Goal: Information Seeking & Learning: Learn about a topic

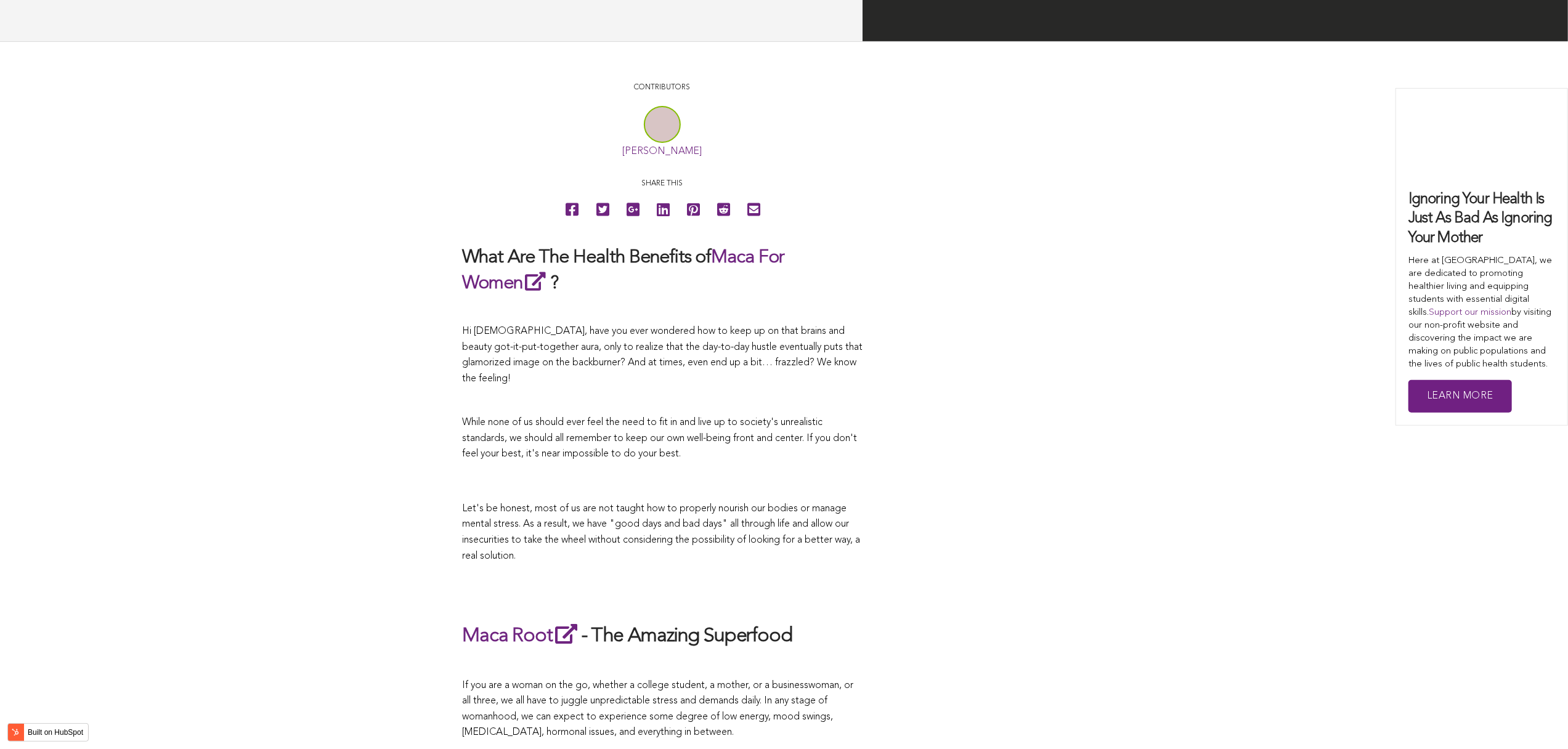
scroll to position [2836, 0]
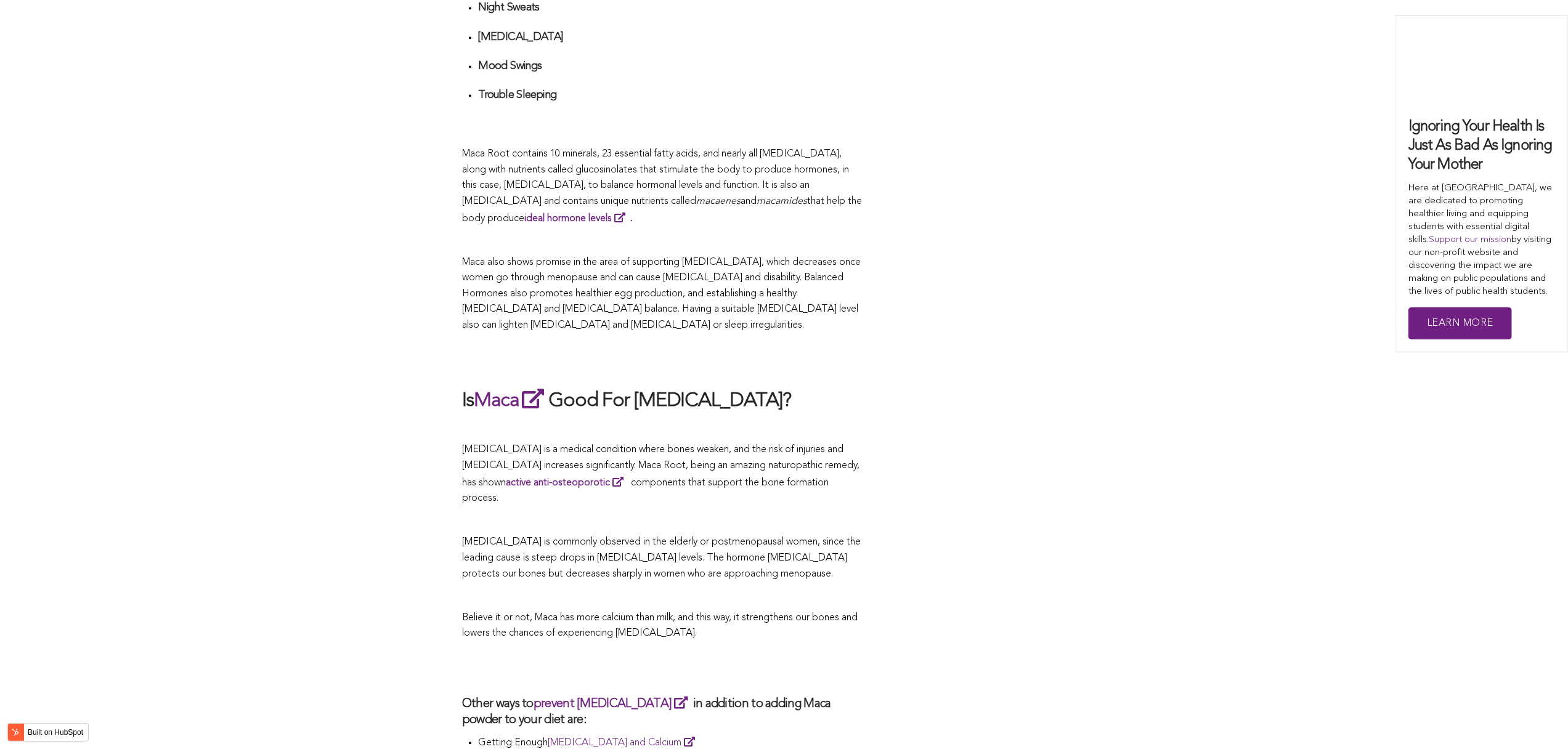
click at [744, 386] on h2 "Is Maca Good For [MEDICAL_DATA]?" at bounding box center [662, 400] width 400 height 29
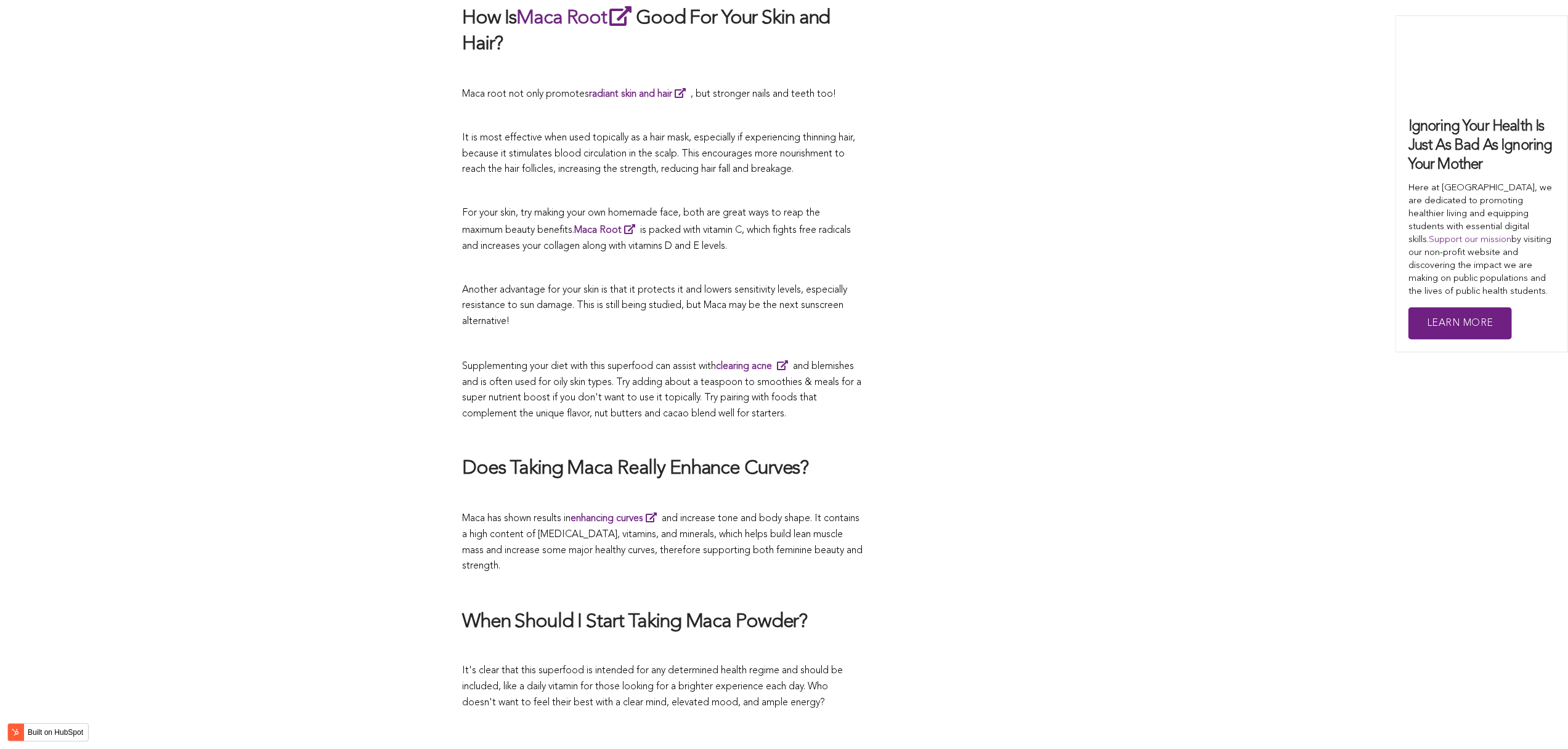
scroll to position [3043, 0]
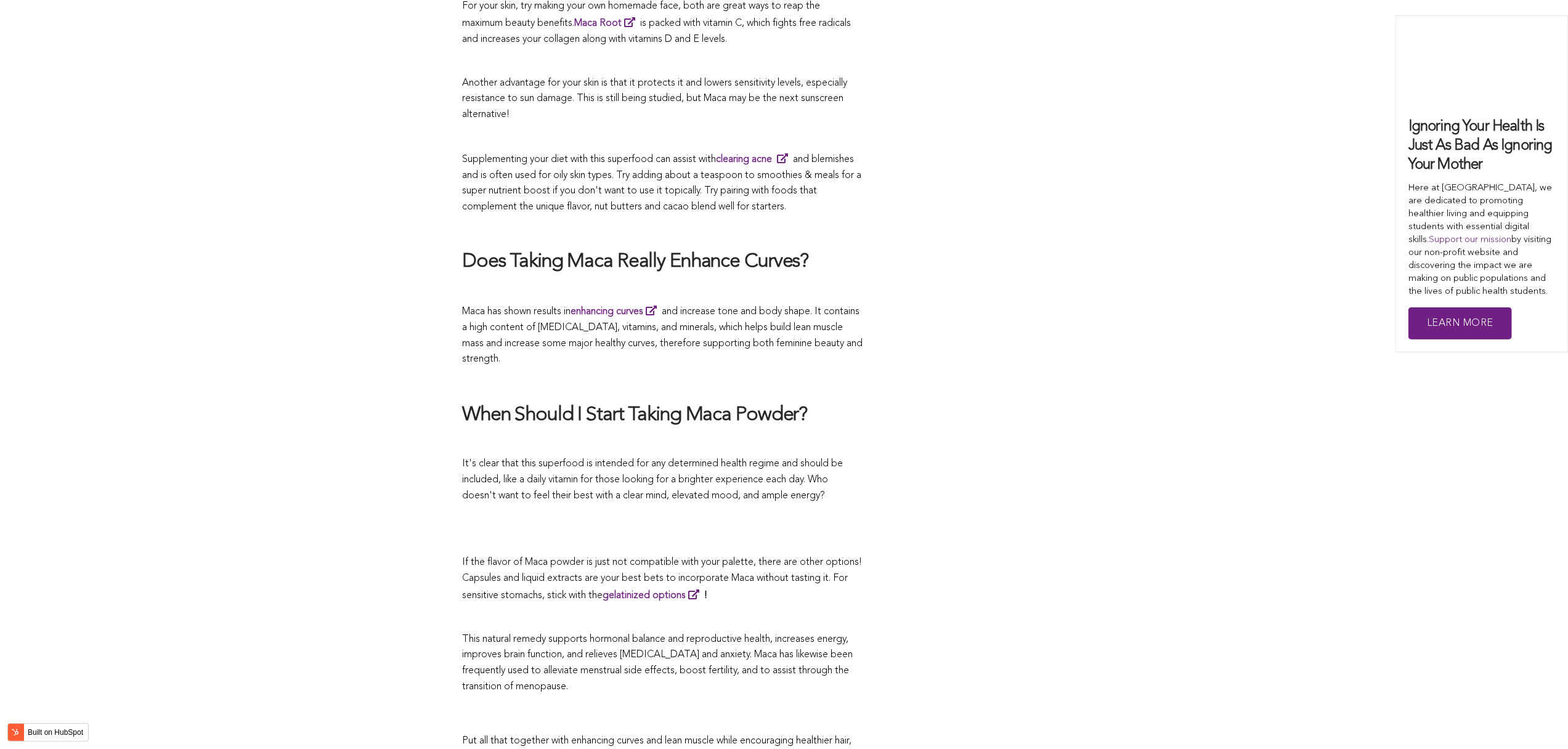
scroll to position [3402, 0]
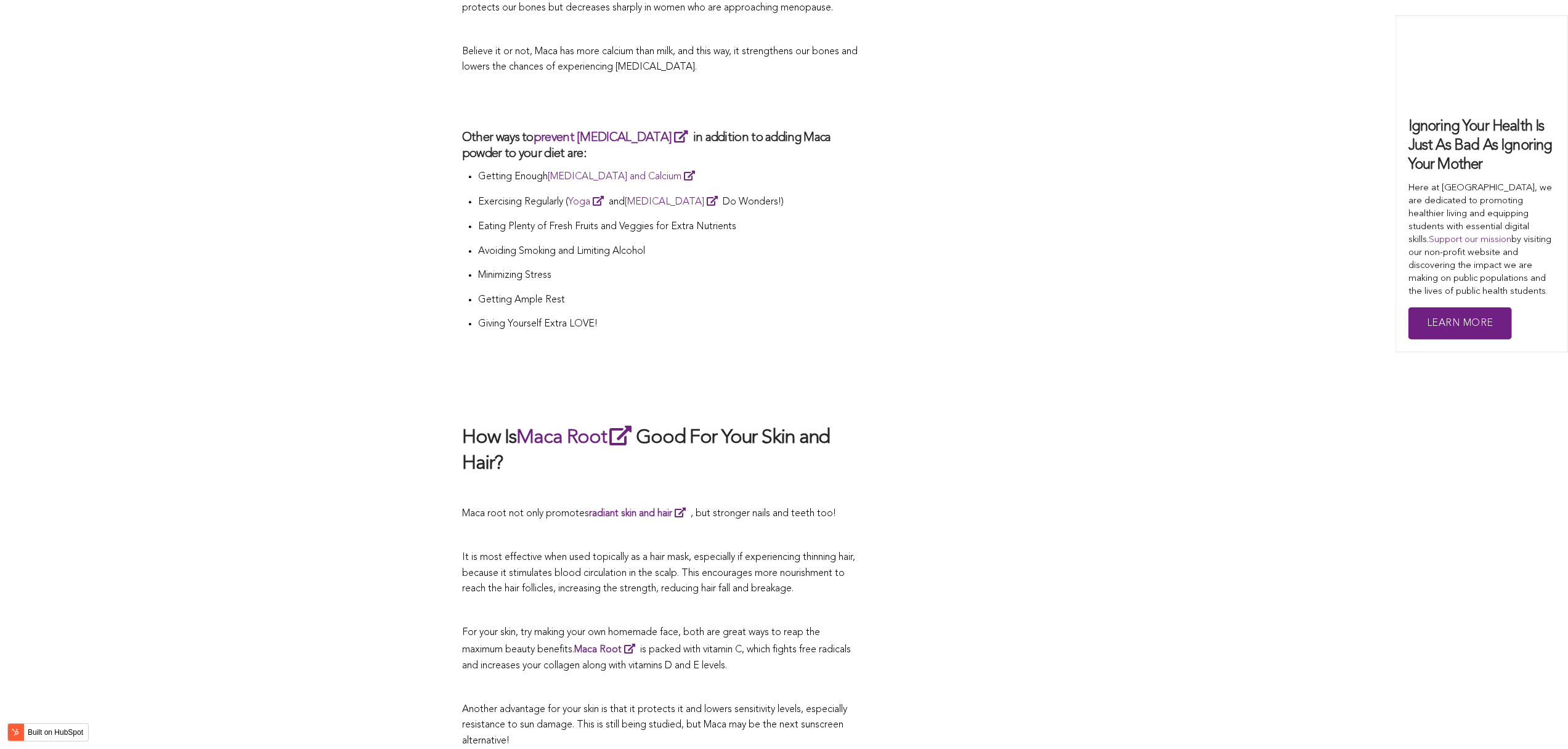
click at [717, 385] on h2 at bounding box center [662, 397] width 400 height 26
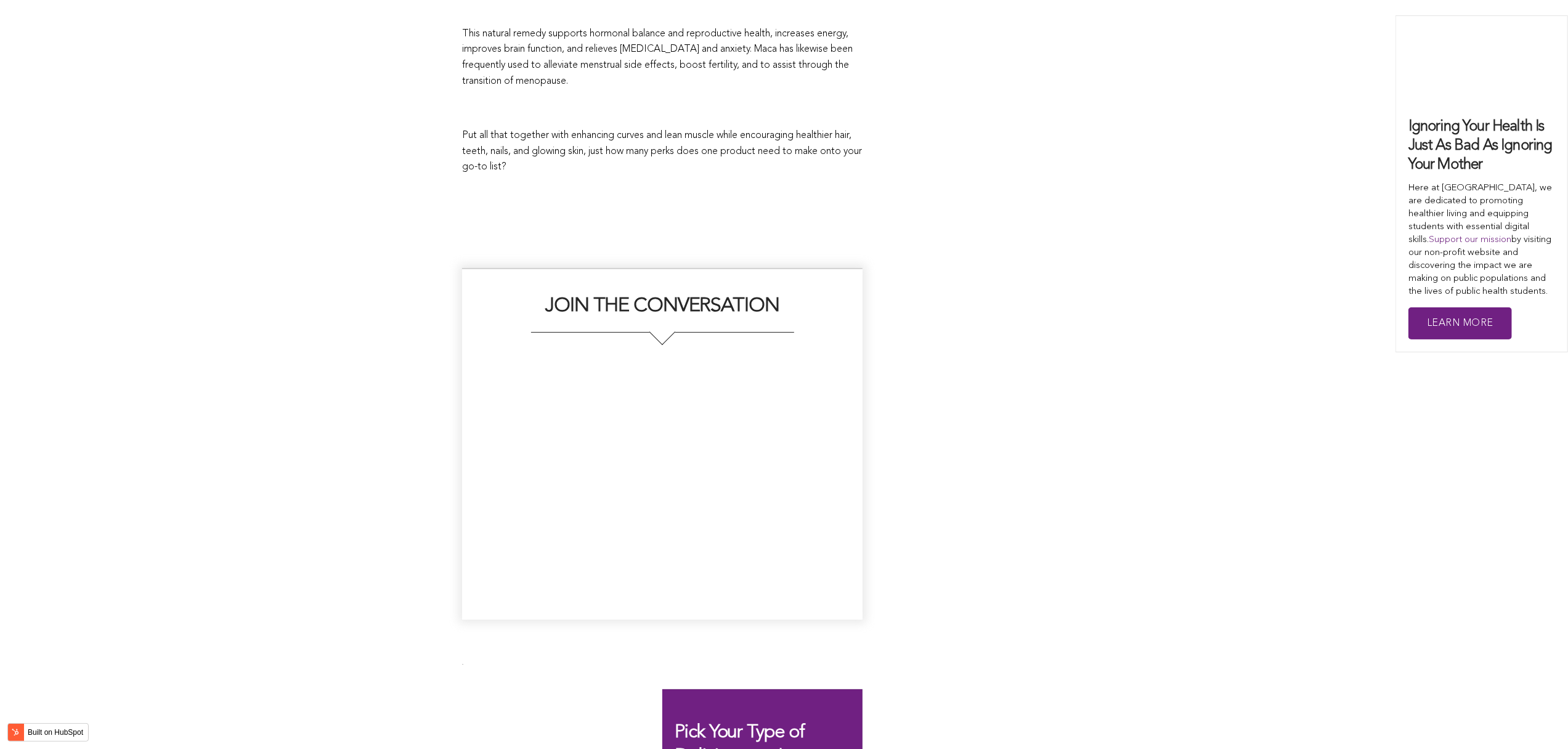
scroll to position [2926, 0]
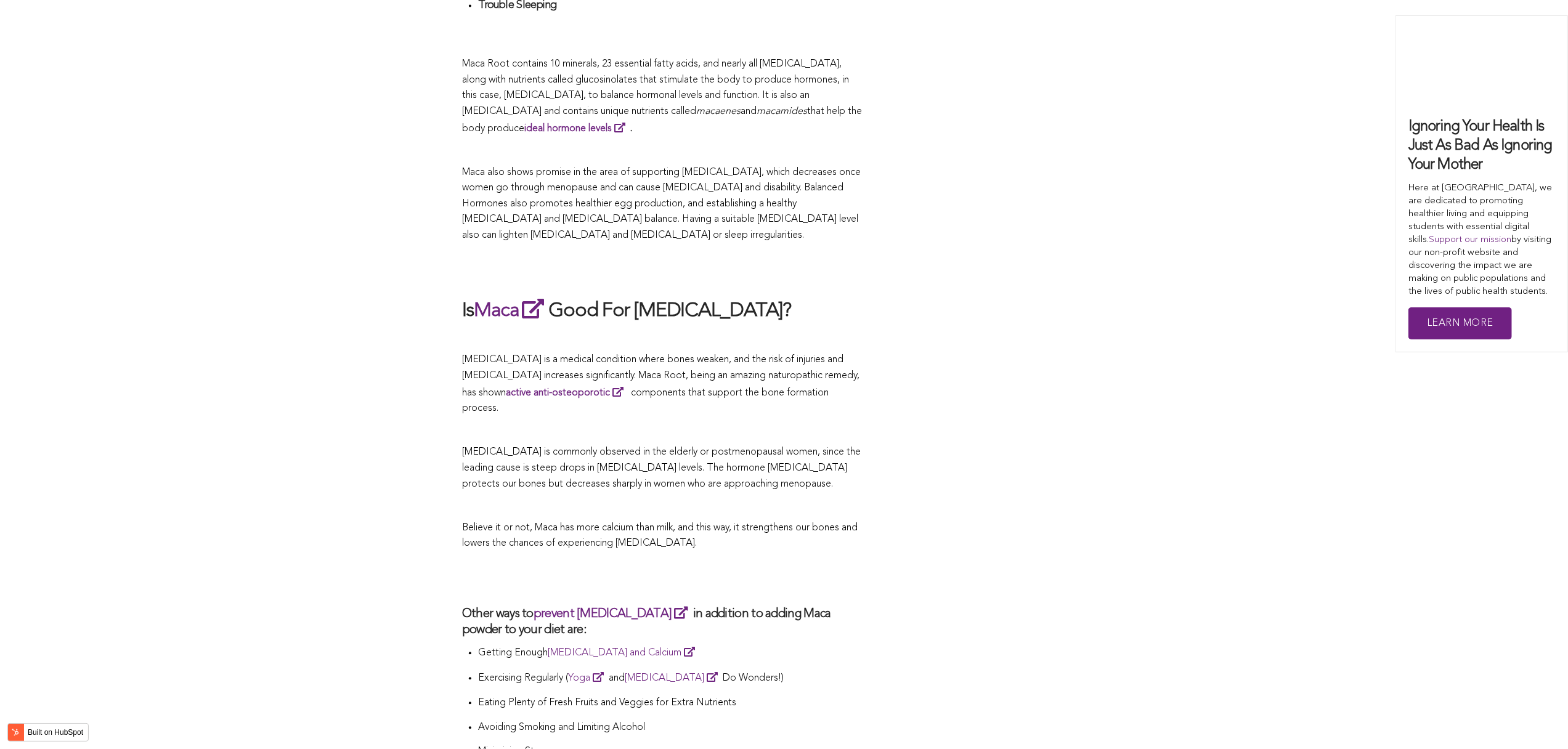
click at [623, 670] on li "Exercising Regularly ( Yoga and [MEDICAL_DATA] Do Wonders!)" at bounding box center [670, 682] width 385 height 26
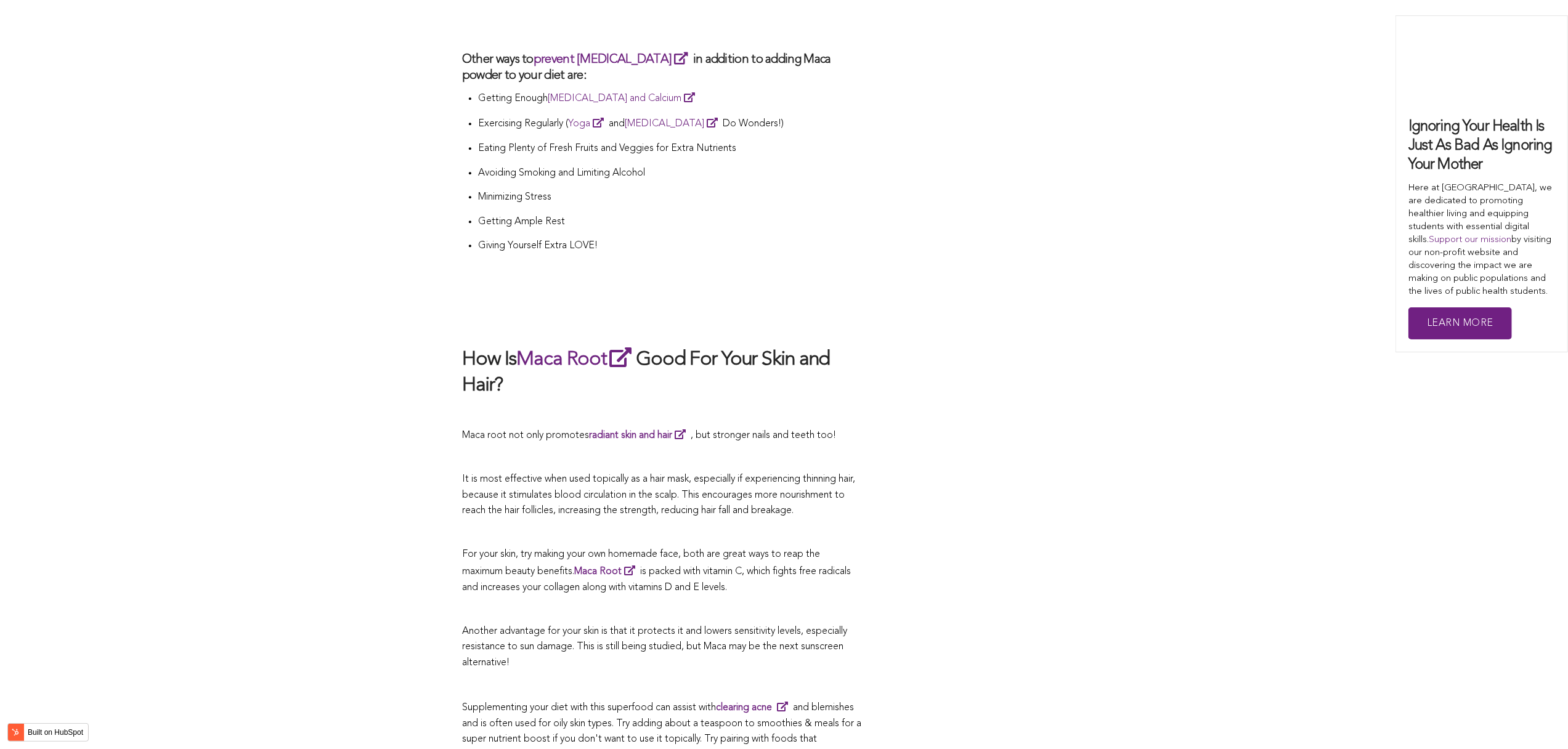
scroll to position [2468, 0]
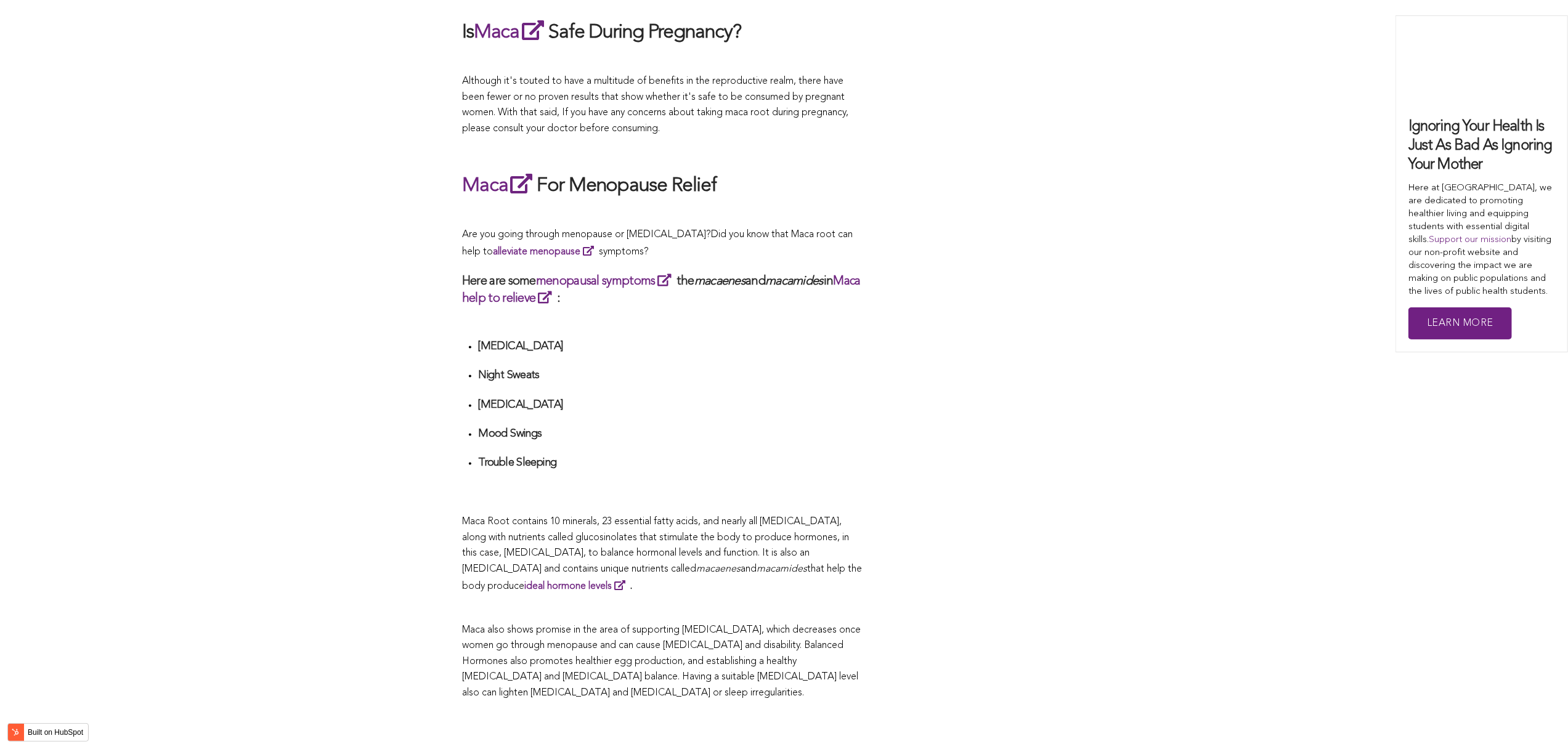
click at [616, 374] on li "Night Sweats" at bounding box center [670, 380] width 385 height 23
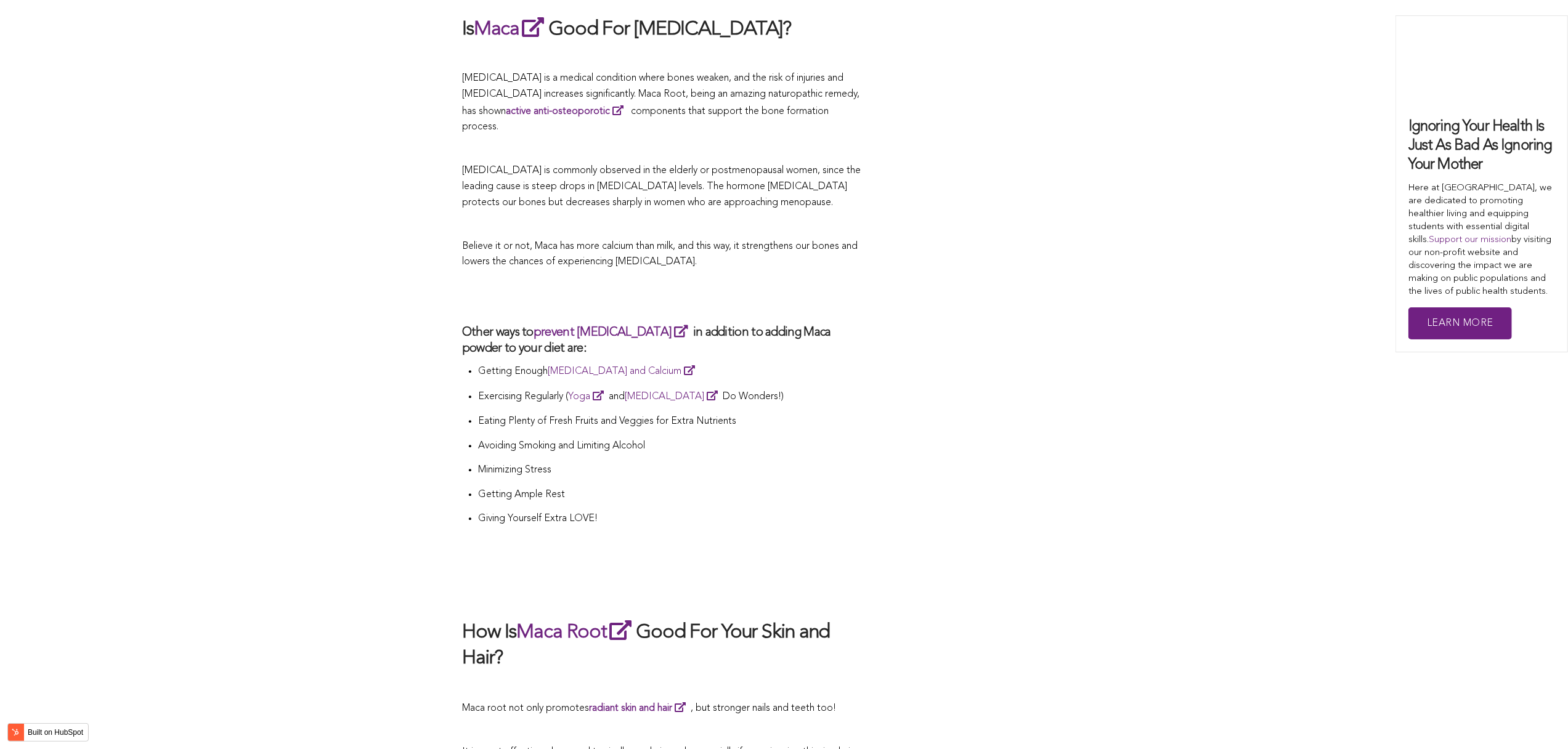
scroll to position [2569, 0]
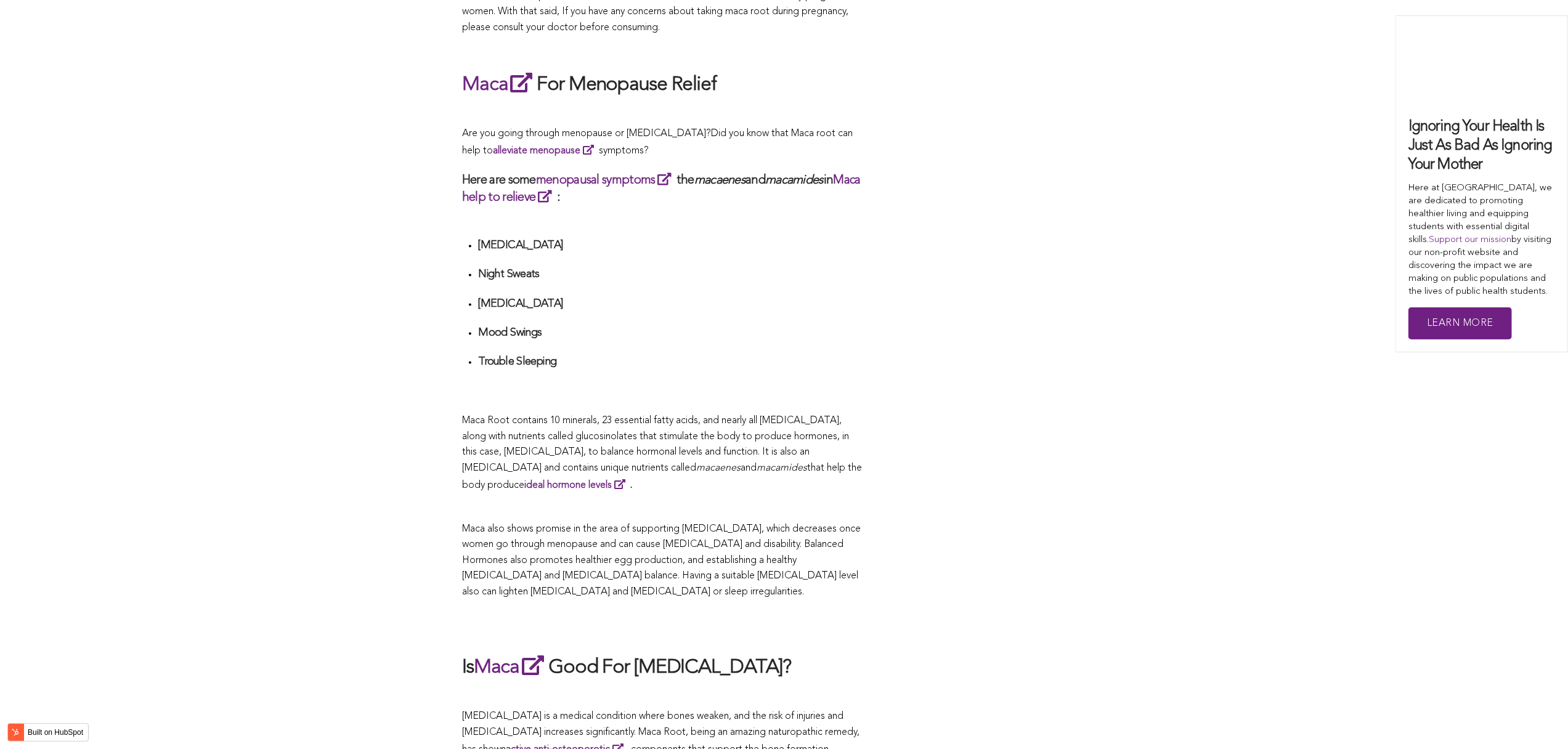
click at [785, 375] on h4 at bounding box center [670, 382] width 385 height 14
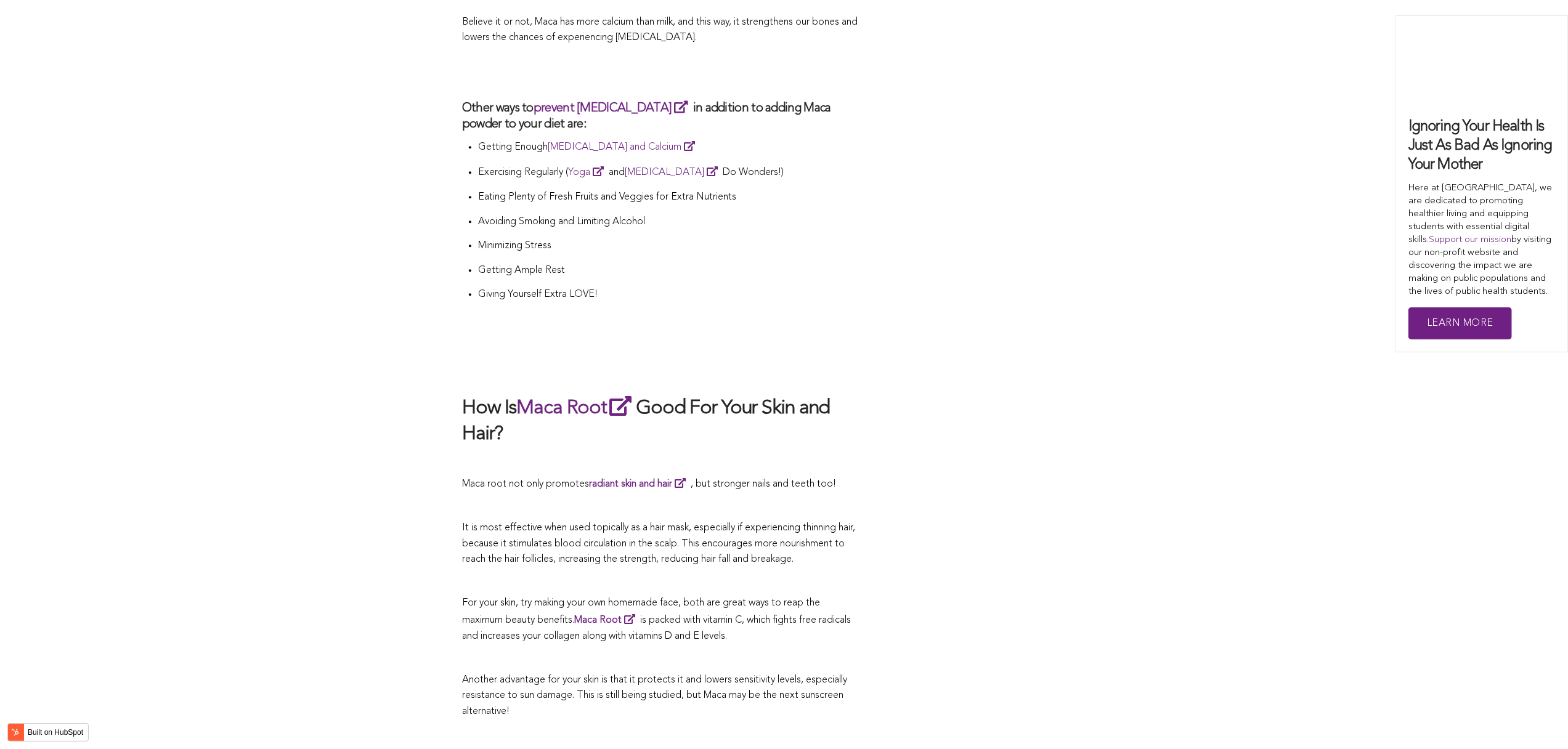
scroll to position [2639, 0]
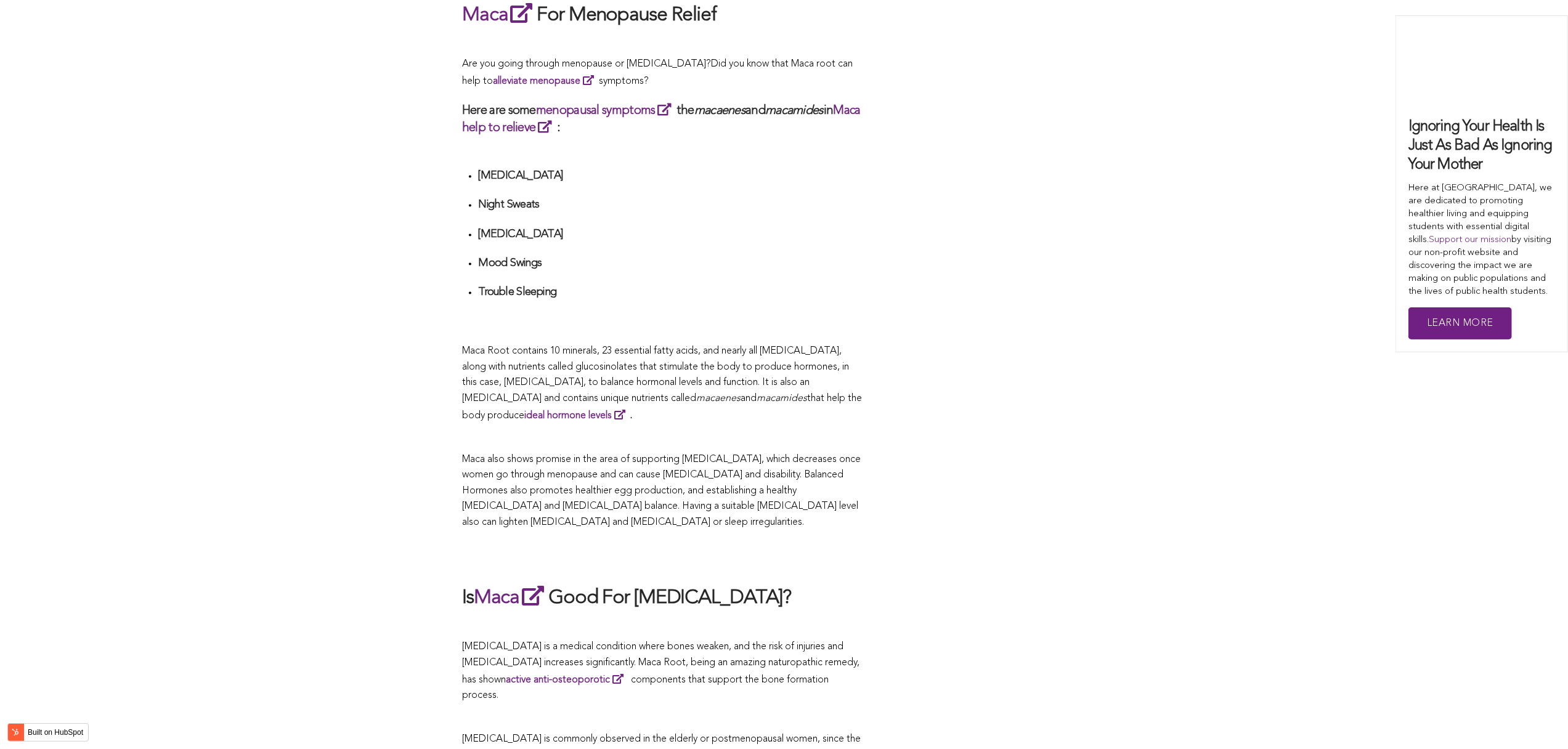
click at [646, 374] on span "Maca Root contains 10 minerals, 23 essential fatty acids, and nearly all [MEDIC…" at bounding box center [655, 375] width 387 height 57
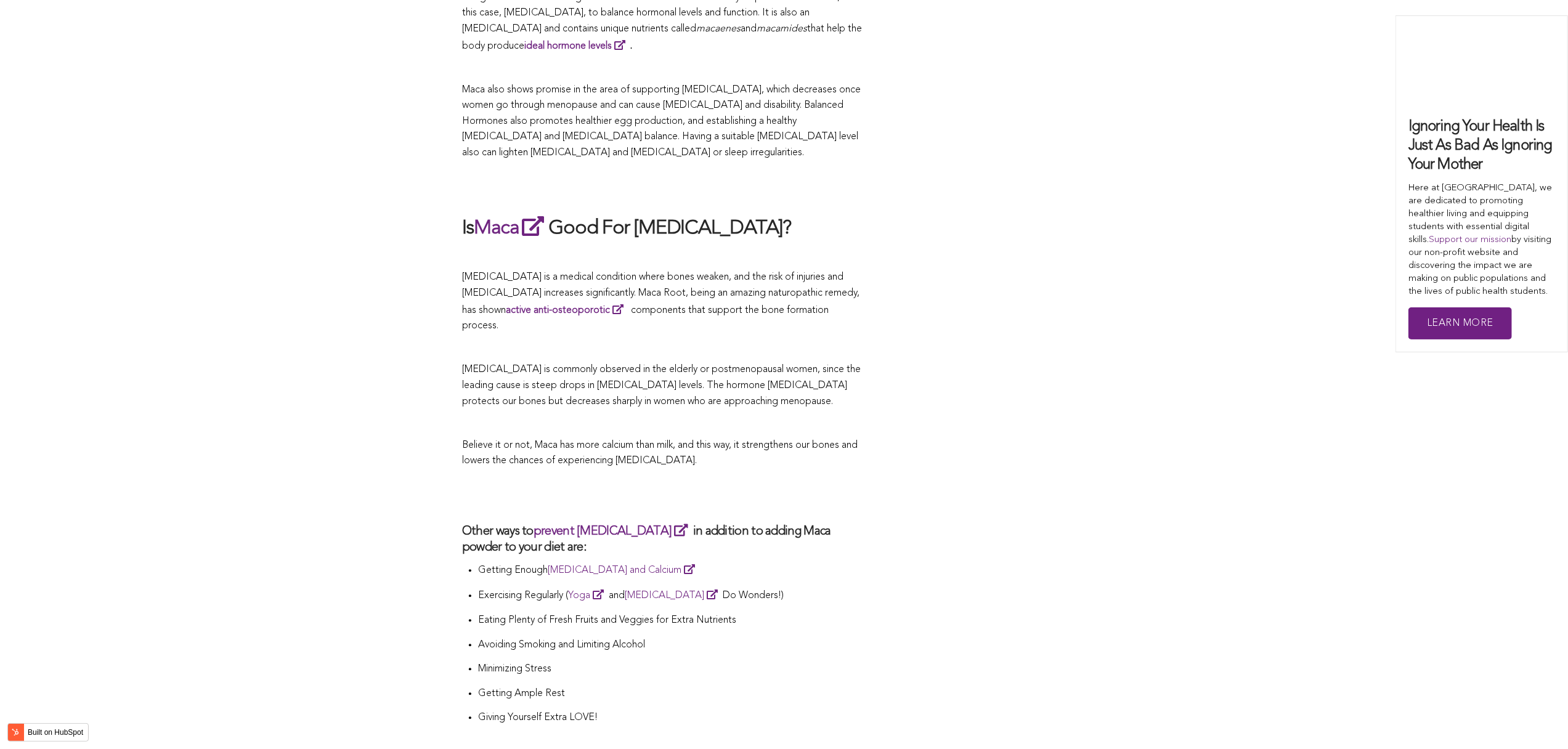
scroll to position [4443, 0]
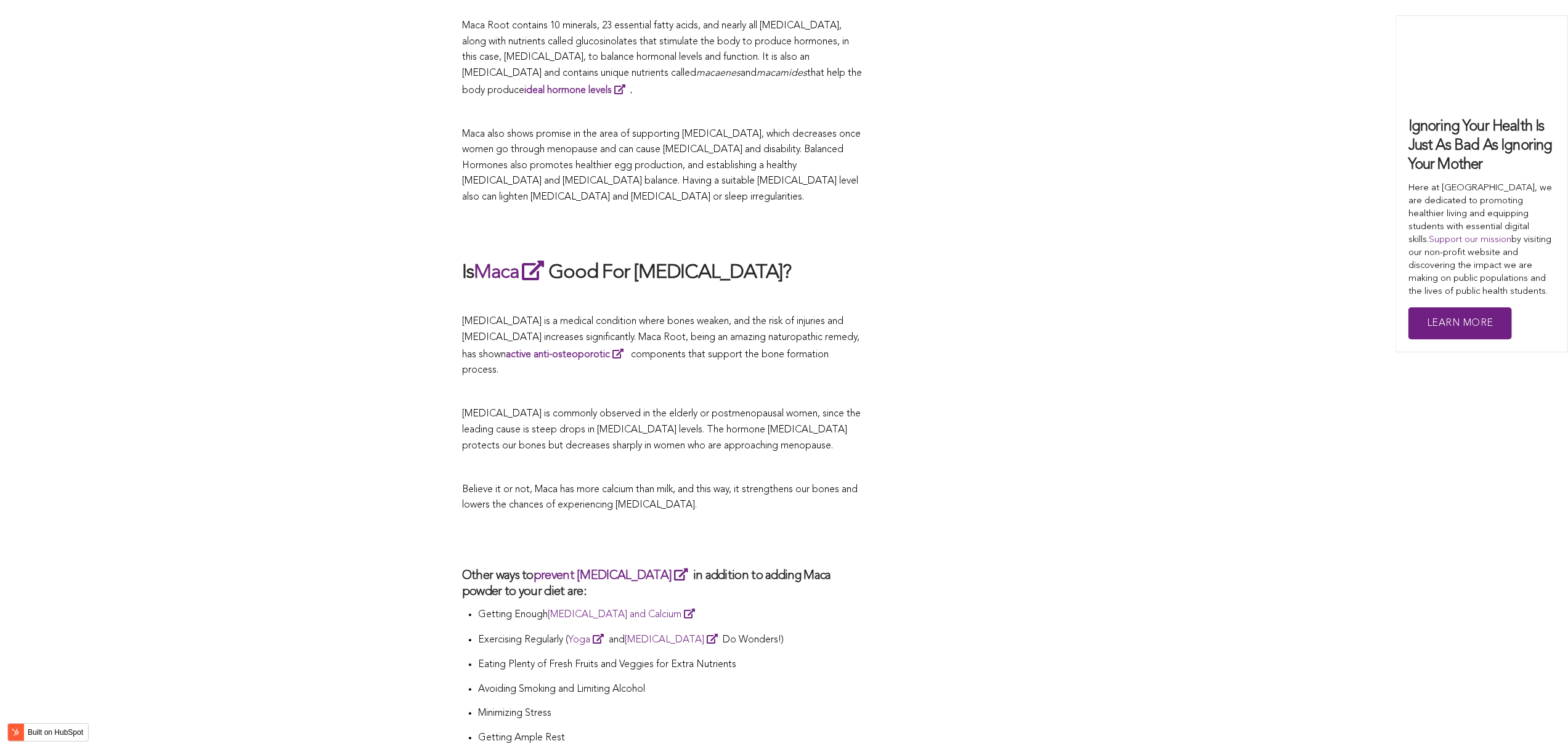
scroll to position [1575, 0]
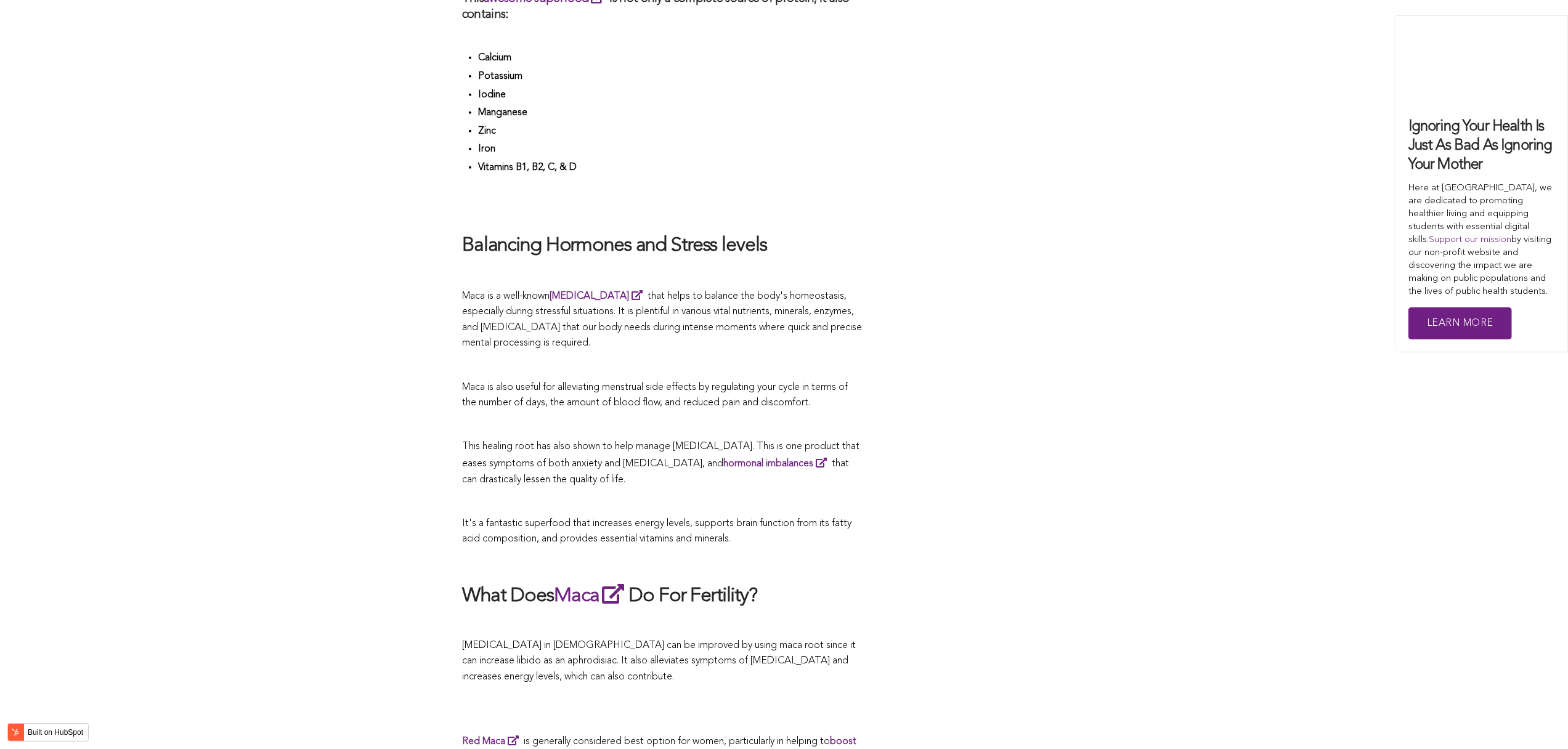
click at [763, 383] on span "Maca is also useful for alleviating menstrual side effects by regulating your c…" at bounding box center [655, 396] width 386 height 26
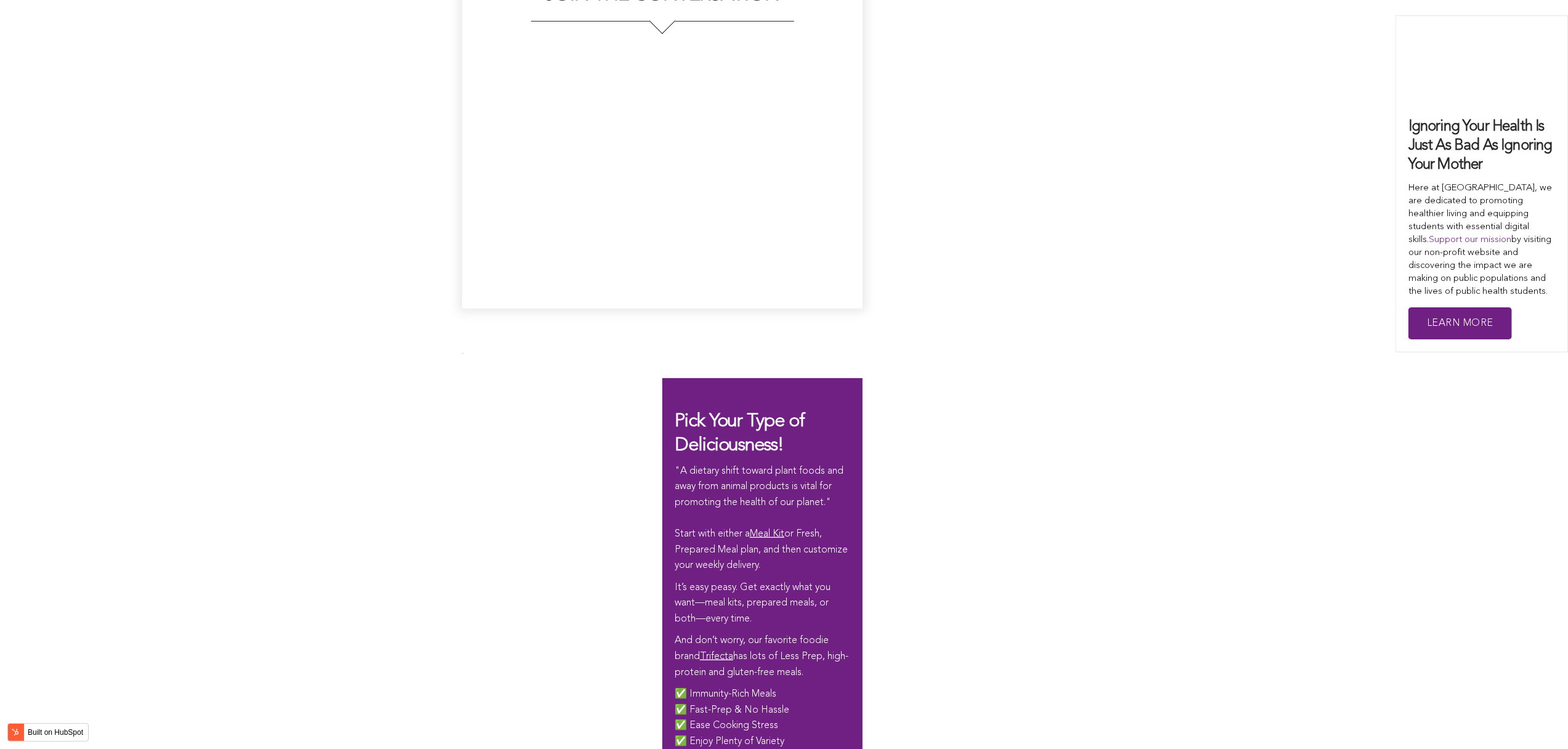
scroll to position [2836, 0]
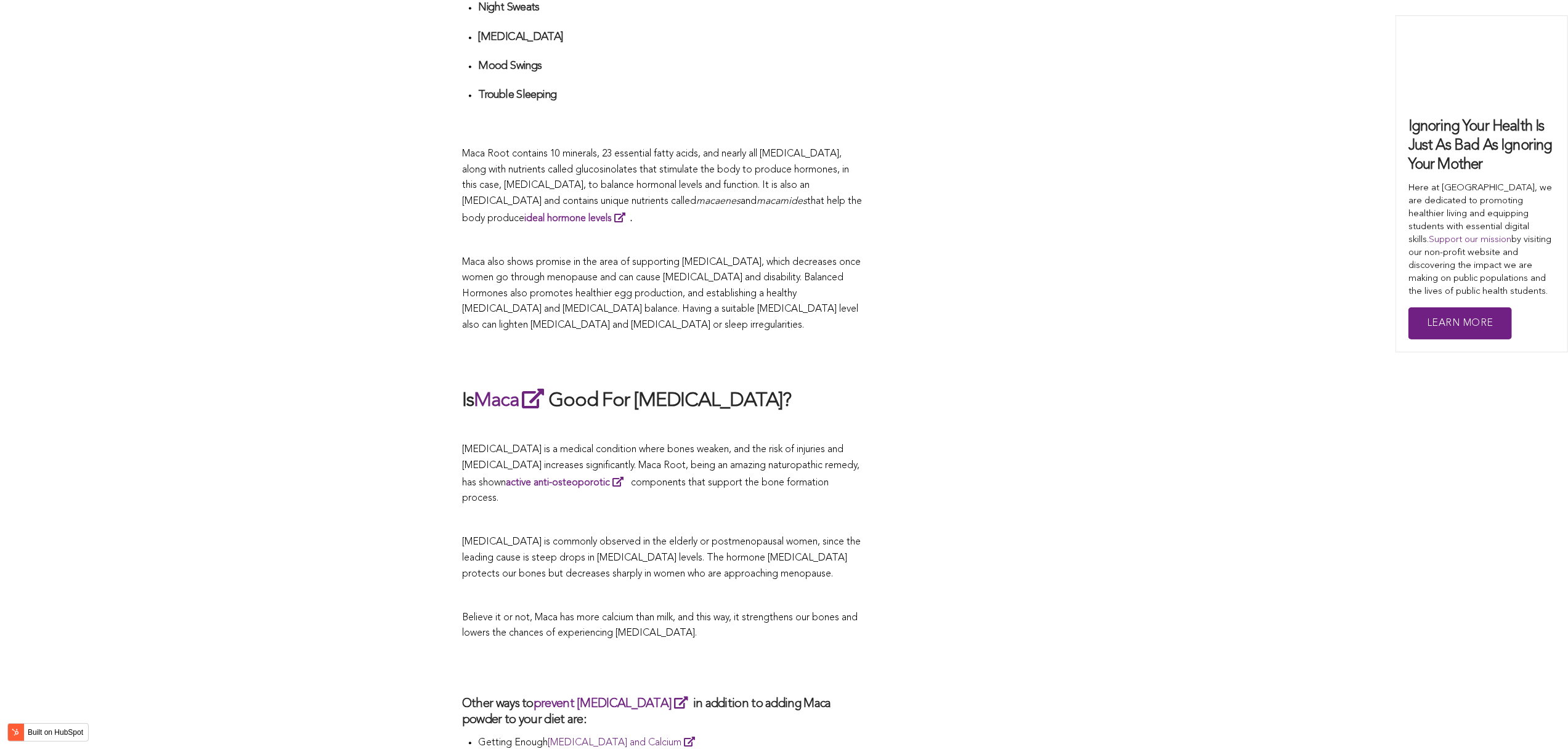
click at [613, 386] on h2 "Is Maca Good For [MEDICAL_DATA]?" at bounding box center [662, 400] width 400 height 29
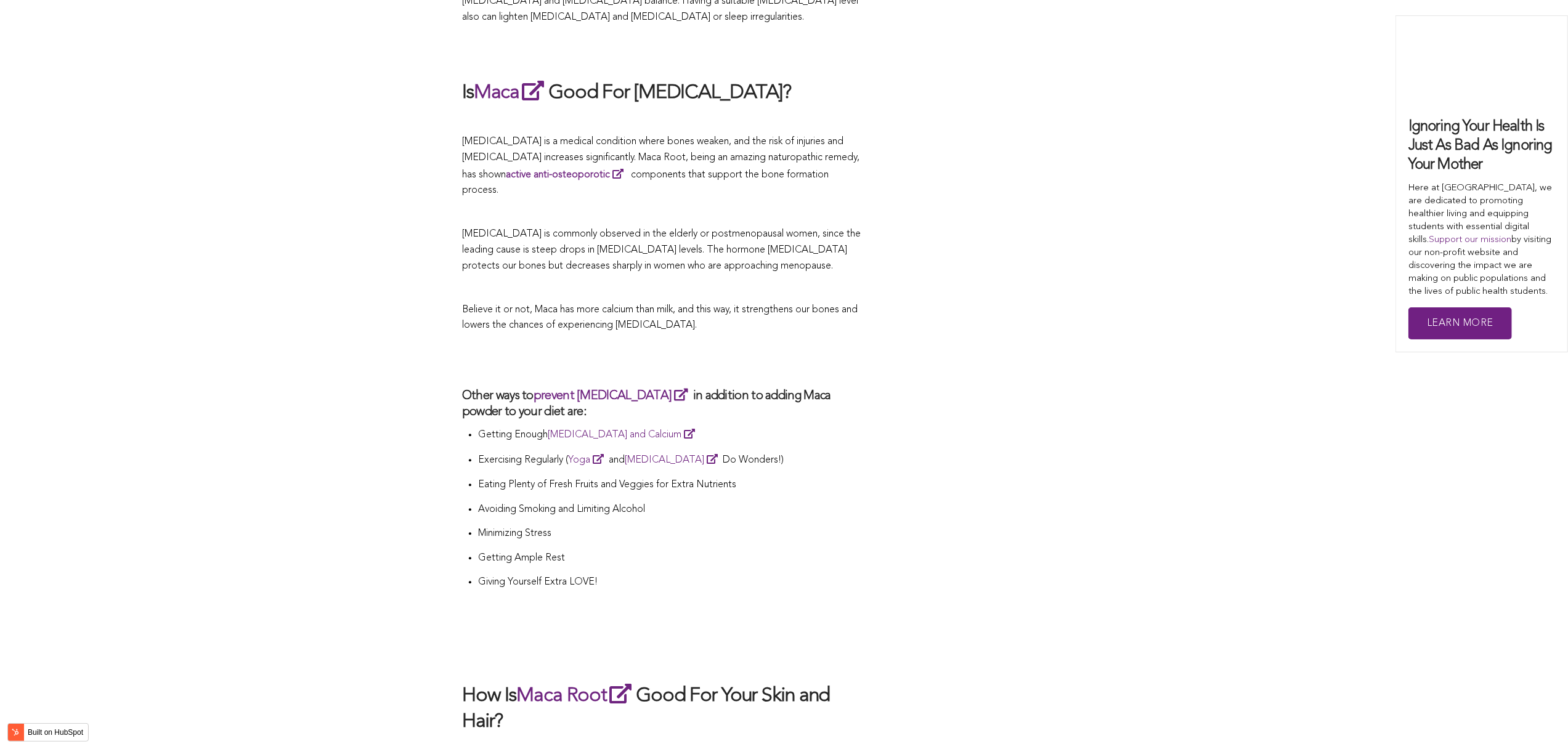
scroll to position [3205, 0]
